Goal: Information Seeking & Learning: Find specific fact

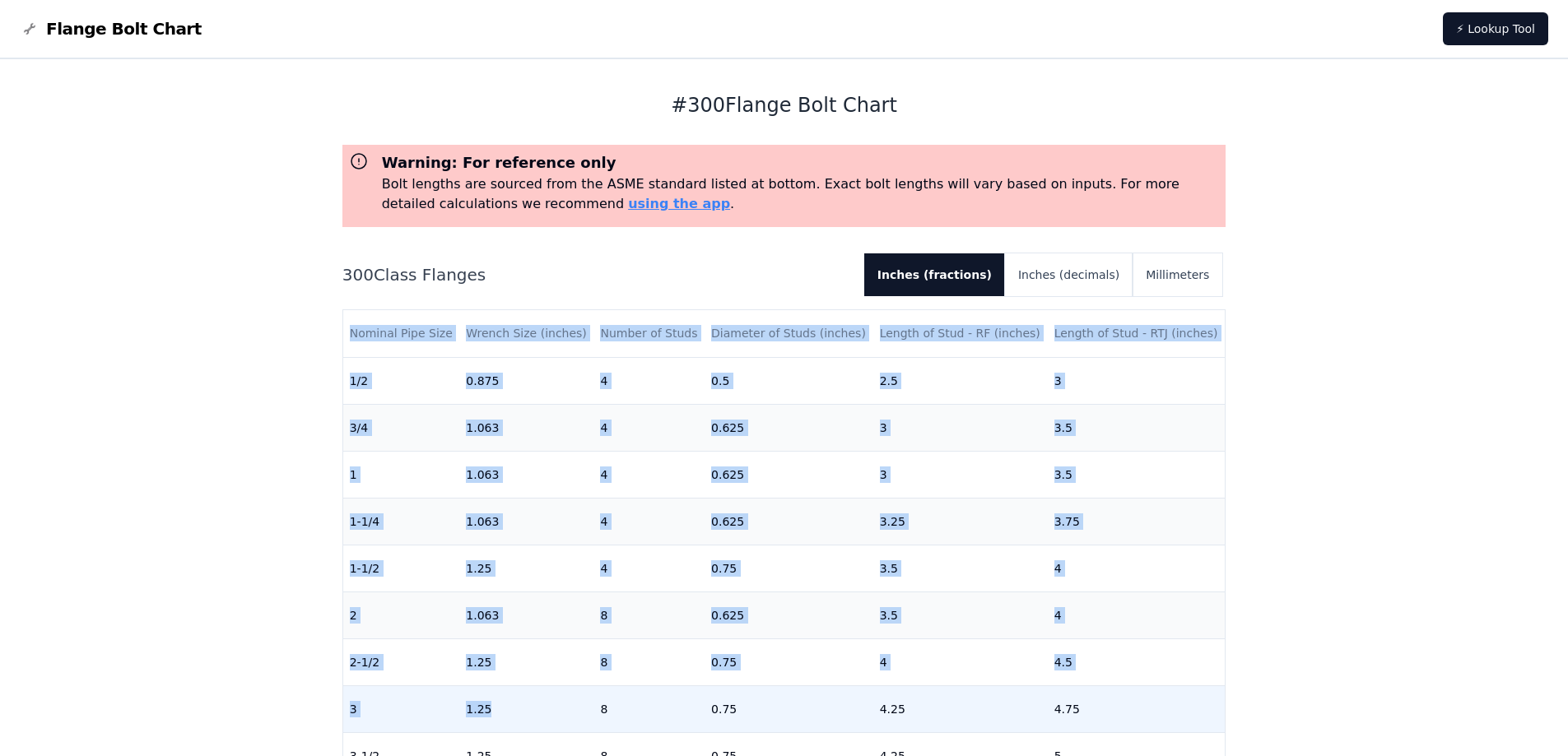
drag, startPoint x: 340, startPoint y: 712, endPoint x: 541, endPoint y: 720, distance: 201.2
click at [541, 720] on div "# 300 Flange Bolt Chart Warning: For reference only Bolt lengths are sourced fr…" at bounding box center [784, 661] width 922 height 1204
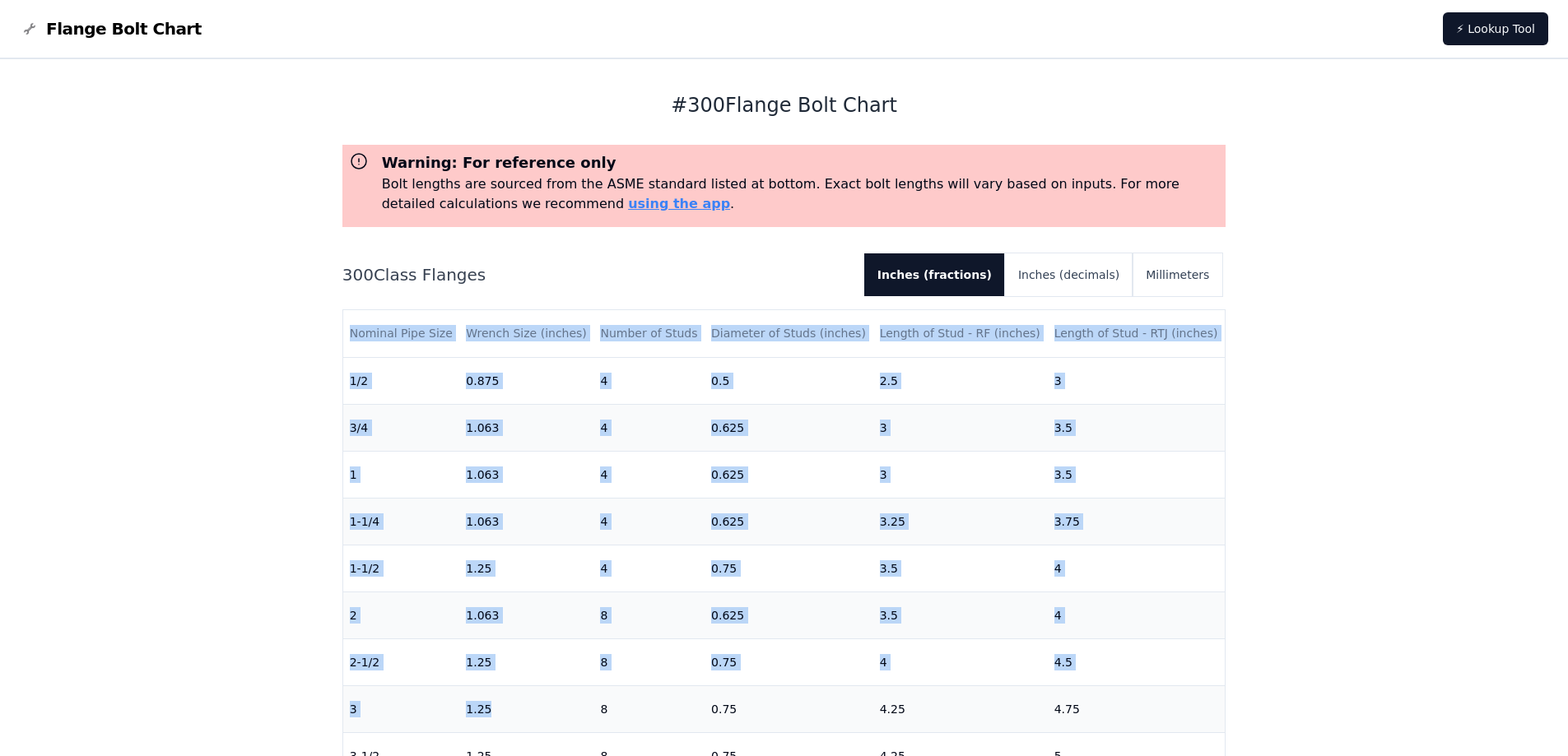
click at [323, 689] on div "# 300 Flange Bolt Chart Warning: For reference only Bolt lengths are sourced fr…" at bounding box center [784, 661] width 922 height 1204
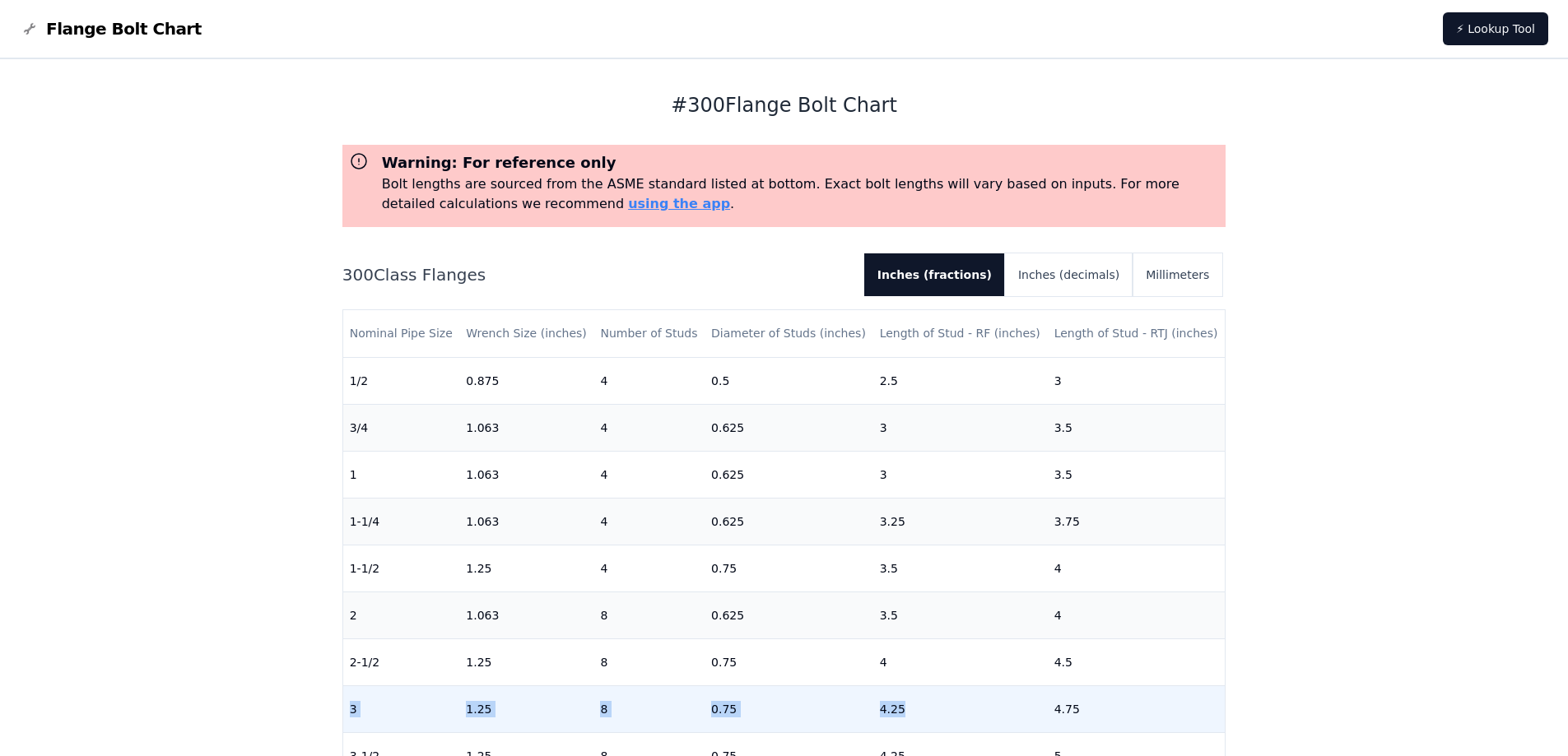
drag, startPoint x: 348, startPoint y: 713, endPoint x: 899, endPoint y: 719, distance: 551.0
click at [899, 719] on tr "3 1.25 8 0.75 4.25 4.75" at bounding box center [784, 709] width 882 height 47
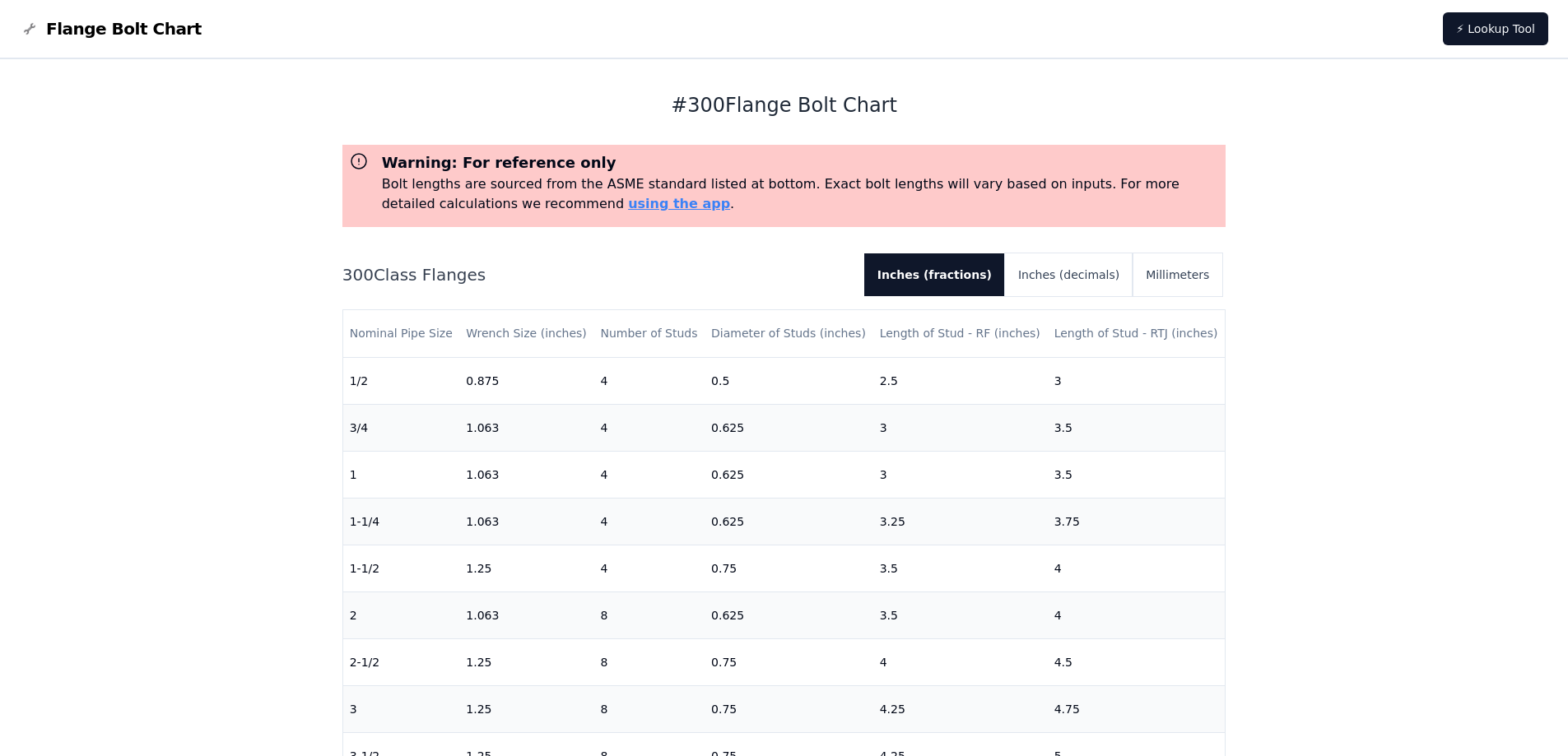
click at [1379, 559] on div "# 300 Flange Bolt Chart Warning: For reference only Bolt lengths are sourced fr…" at bounding box center [784, 661] width 1568 height 1204
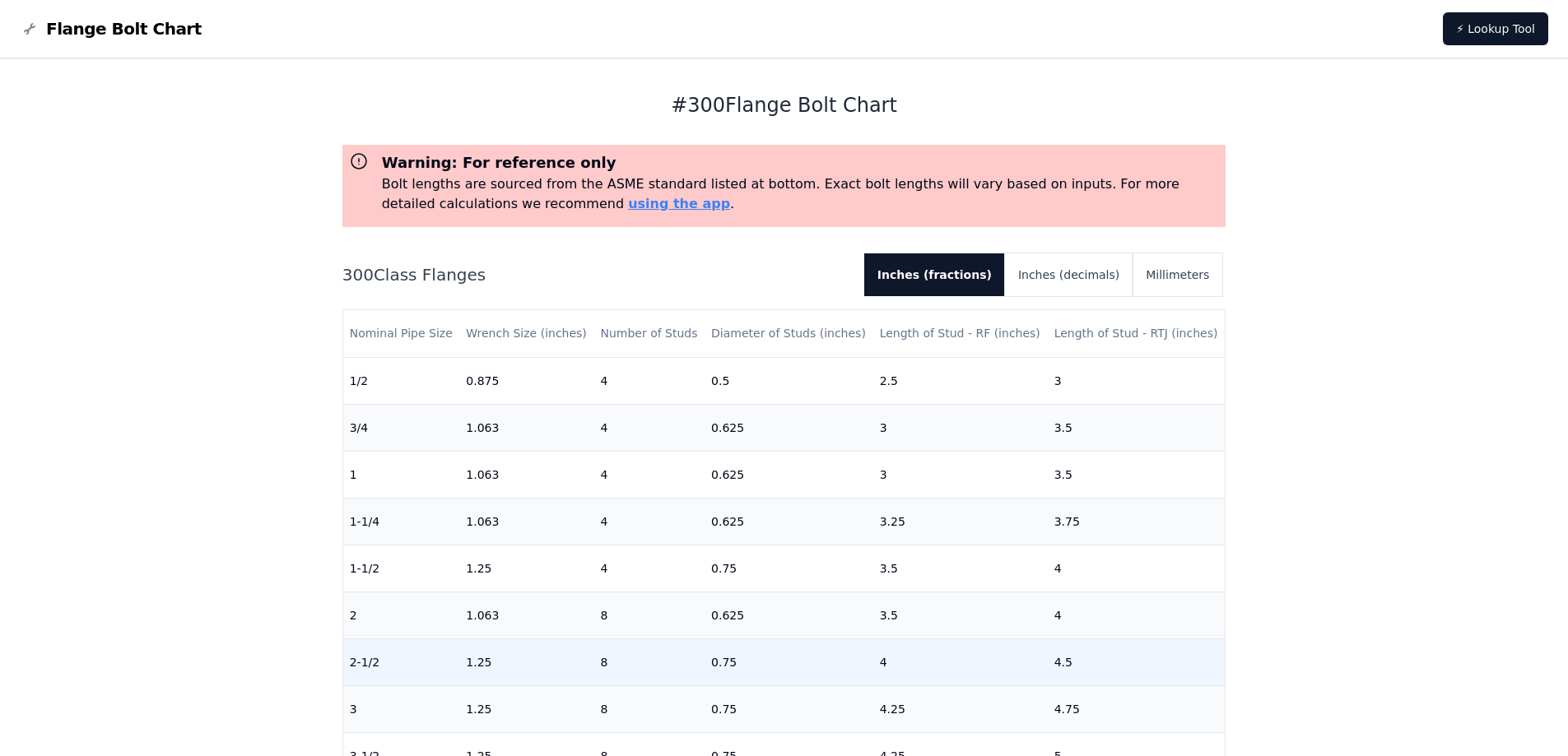
scroll to position [82, 0]
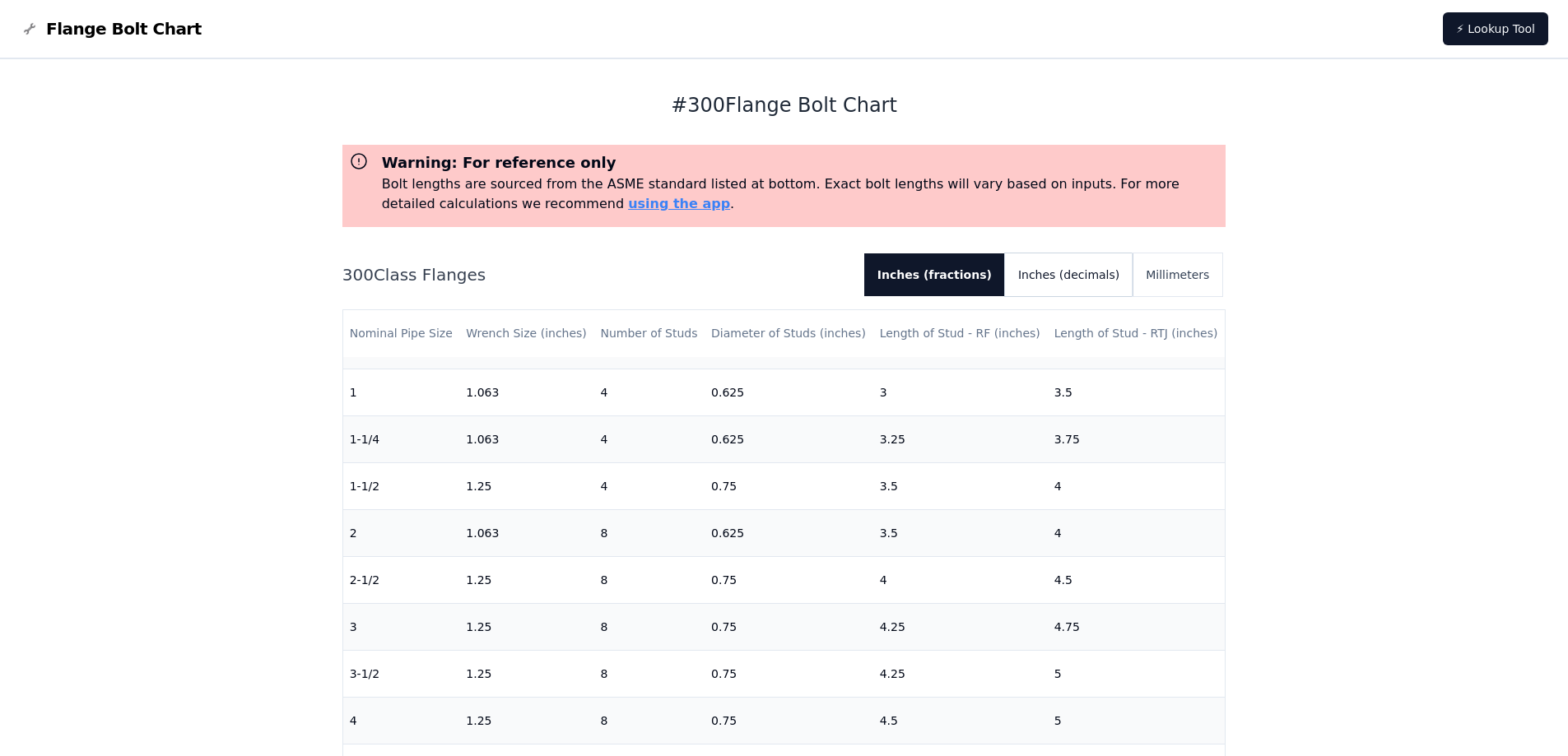
click at [1063, 265] on button "Inches (decimals)" at bounding box center [1068, 274] width 128 height 43
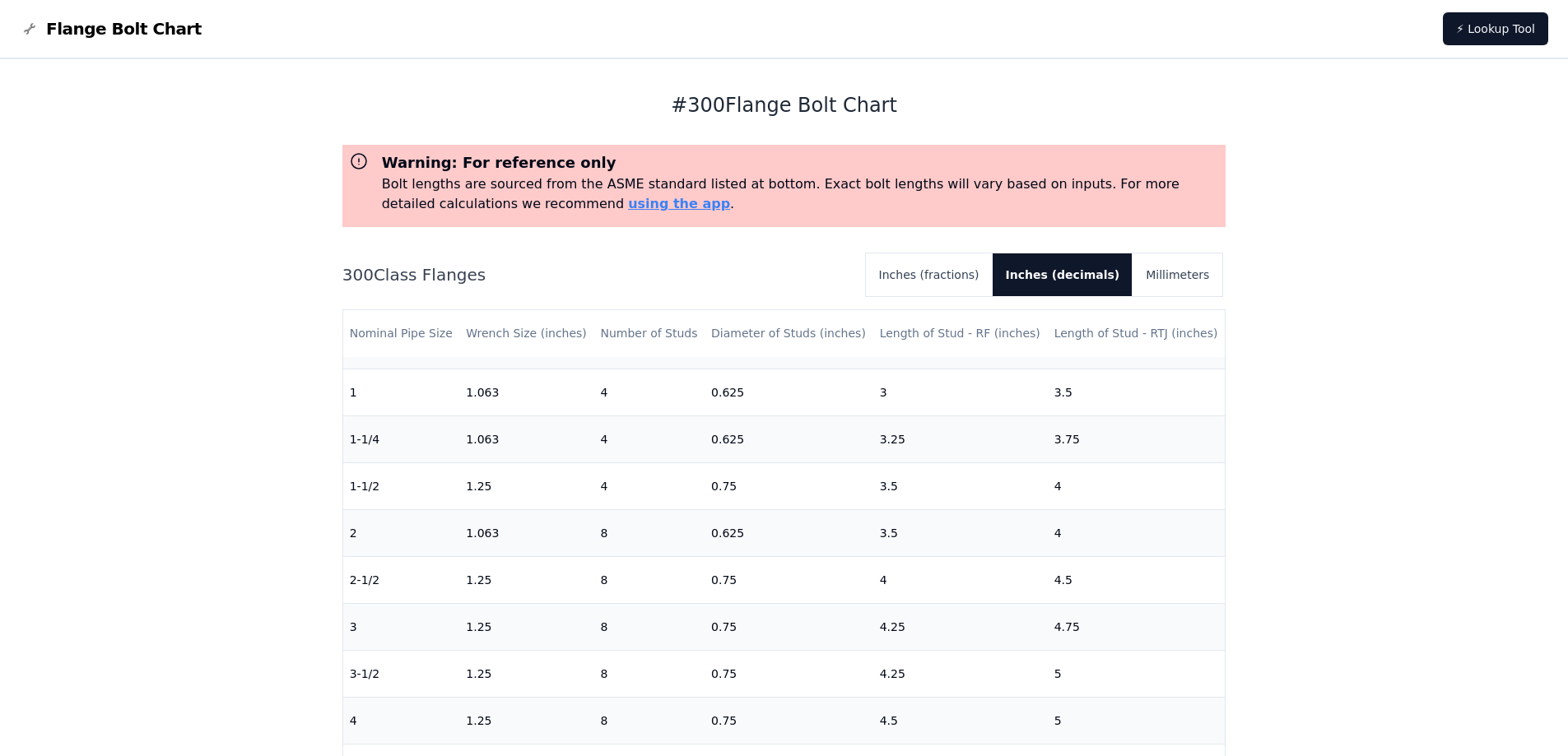
drag, startPoint x: 1005, startPoint y: 77, endPoint x: 1442, endPoint y: 135, distance: 440.8
click at [1006, 77] on div "# 300 Flange Bolt Chart Warning: For reference only Bolt lengths are sourced fr…" at bounding box center [784, 460] width 884 height 802
click at [1470, 206] on div "# 300 Flange Bolt Chart Warning: For reference only Bolt lengths are sourced fr…" at bounding box center [784, 661] width 1568 height 1204
